Goal: Find specific page/section

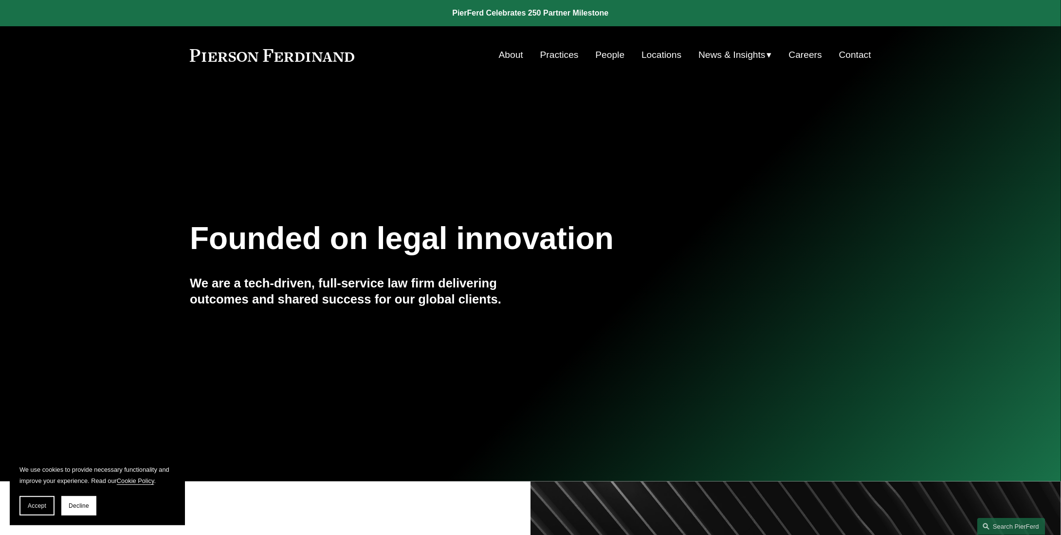
click at [647, 54] on link "Locations" at bounding box center [661, 55] width 40 height 18
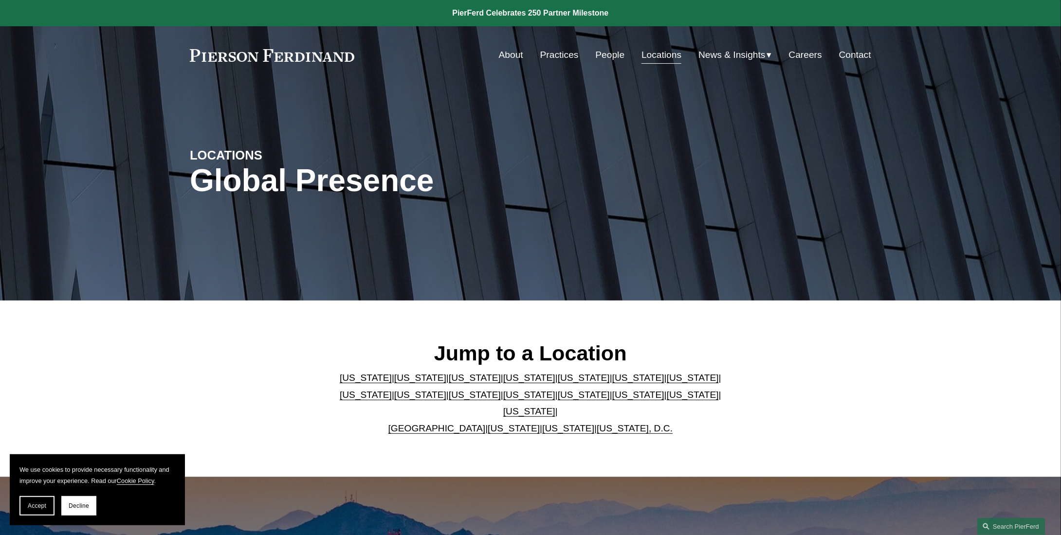
click at [512, 54] on link "About" at bounding box center [511, 55] width 24 height 18
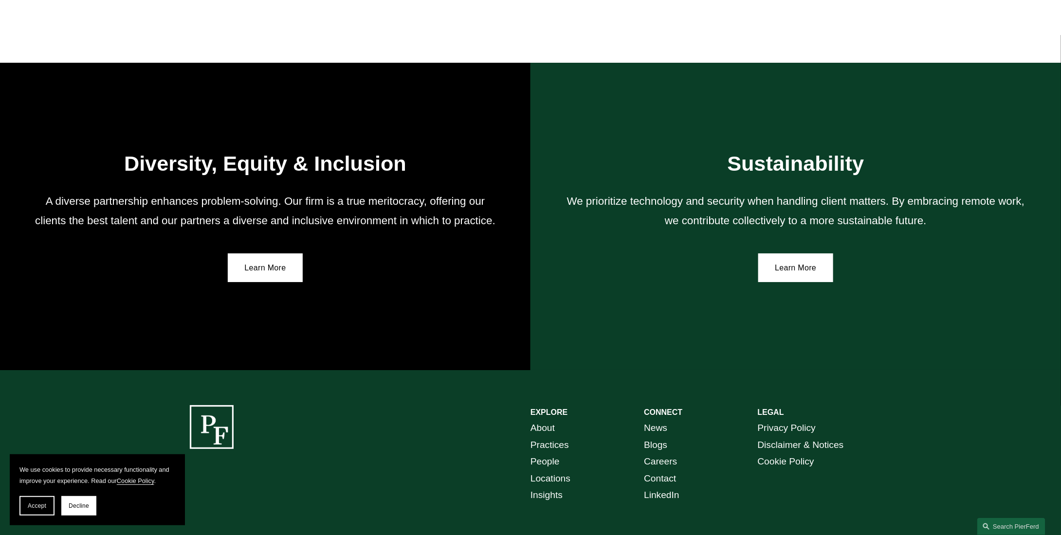
scroll to position [1703, 0]
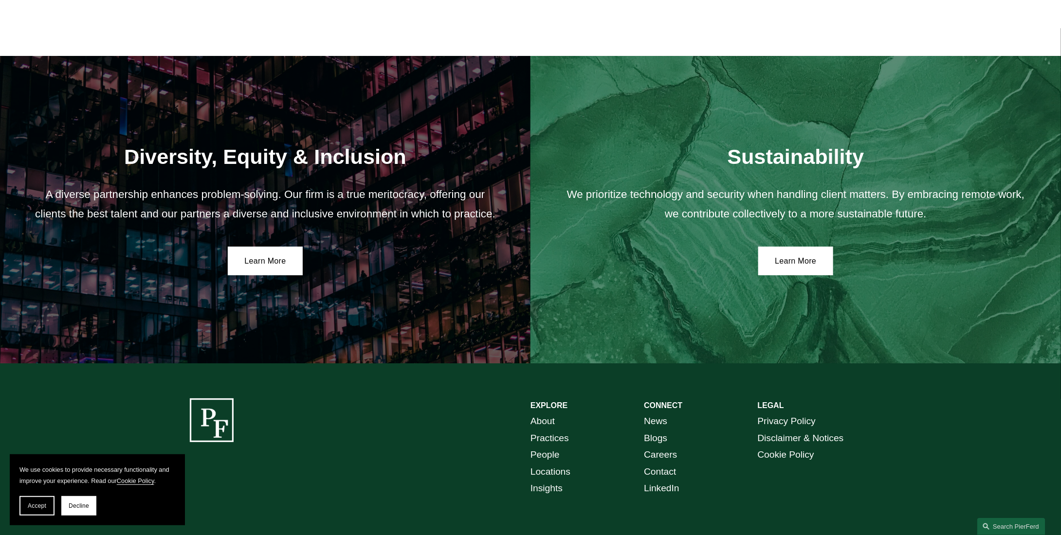
click at [445, 426] on div "EXPLORE CONNECT About Practices People Locations Insights News Blogs Careers Co…" at bounding box center [530, 479] width 1061 height 161
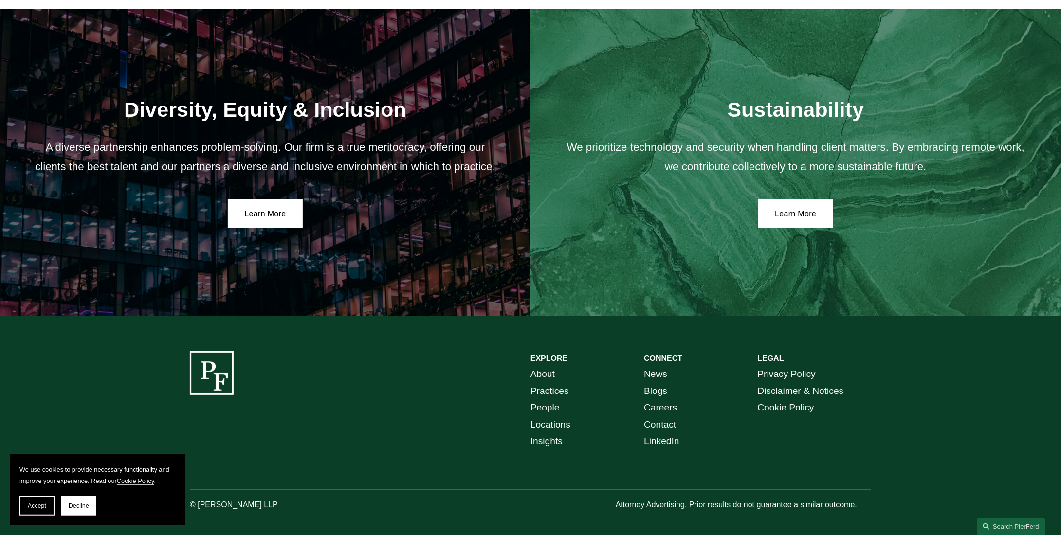
scroll to position [1766, 0]
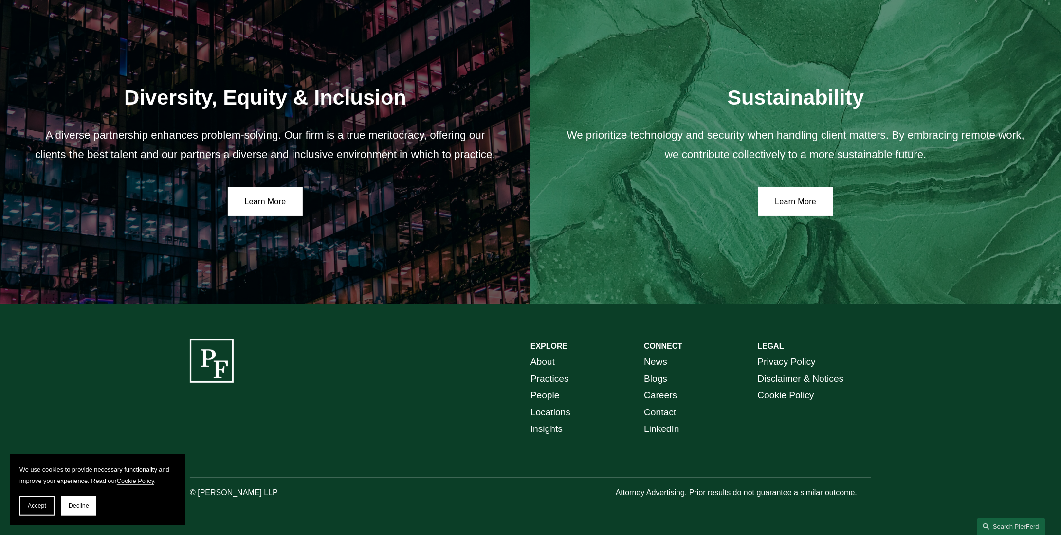
click at [86, 503] on button "Decline" at bounding box center [78, 505] width 35 height 19
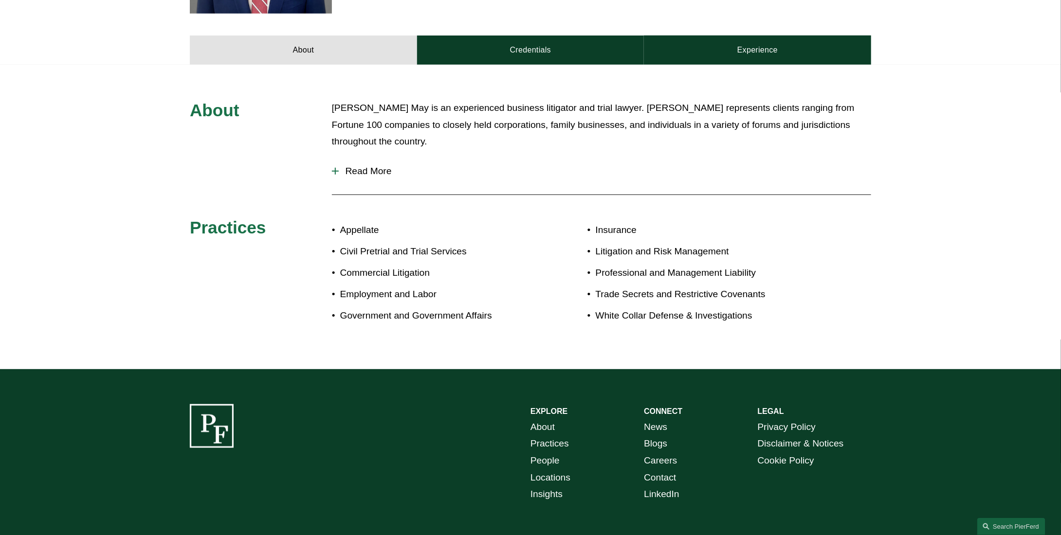
scroll to position [389, 0]
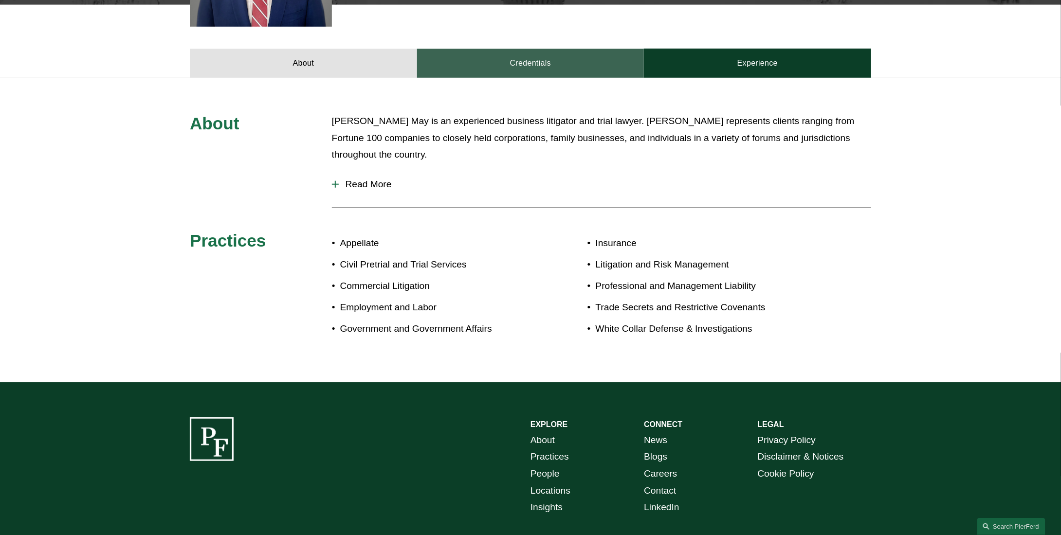
click at [537, 68] on link "Credentials" at bounding box center [530, 63] width 227 height 29
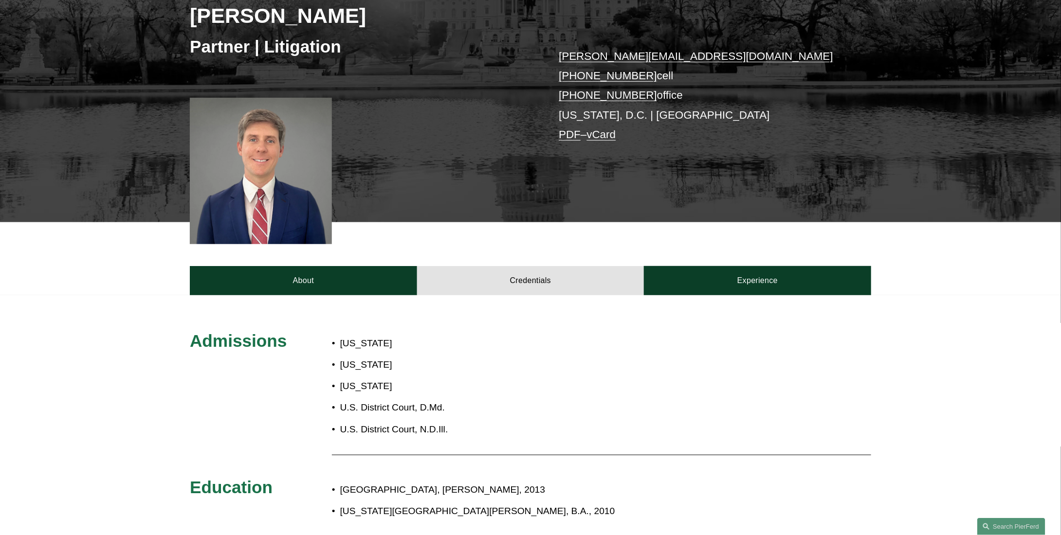
scroll to position [0, 0]
